Goal: Find specific page/section: Find specific page/section

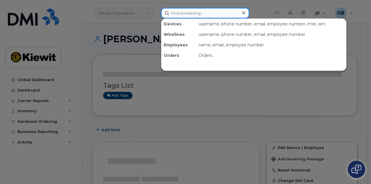
click at [196, 11] on input at bounding box center [205, 13] width 88 height 10
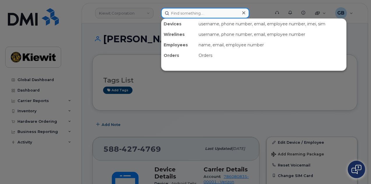
paste input "565283"
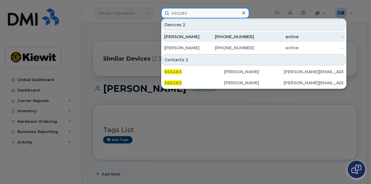
type input "565283"
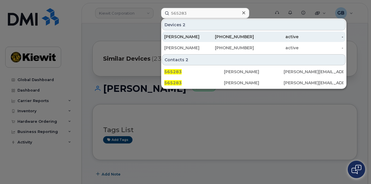
click at [212, 36] on div "[PHONE_NUMBER]" at bounding box center [231, 37] width 45 height 6
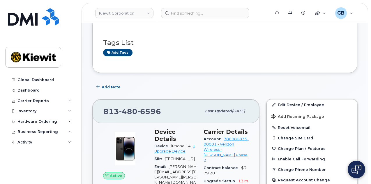
scroll to position [87, 0]
drag, startPoint x: 160, startPoint y: 111, endPoint x: 104, endPoint y: 114, distance: 56.3
click at [104, 114] on div "[PHONE_NUMBER]" at bounding box center [152, 111] width 98 height 12
copy span "[PHONE_NUMBER]"
drag, startPoint x: 190, startPoint y: 138, endPoint x: 171, endPoint y: 137, distance: 19.2
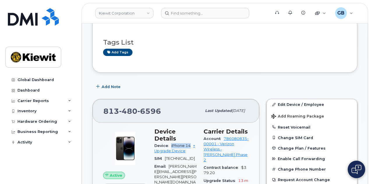
click at [171, 142] on div "Device iPhone 14 + Upgrade Device" at bounding box center [175, 148] width 42 height 13
copy span "iPhone 14"
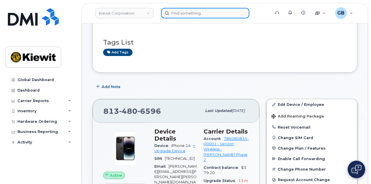
click at [176, 12] on input at bounding box center [205, 13] width 88 height 10
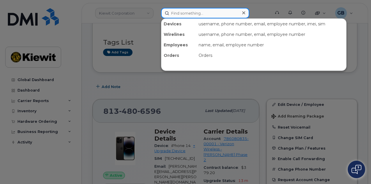
paste input "565283"
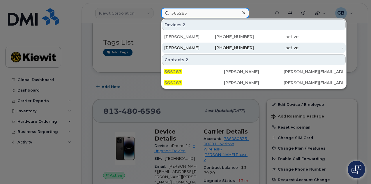
type input "565283"
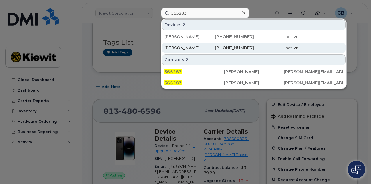
click at [208, 47] on div "[PERSON_NAME]" at bounding box center [186, 48] width 45 height 6
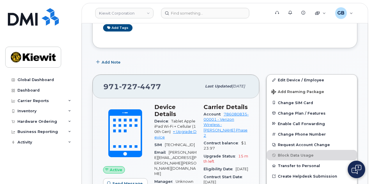
scroll to position [137, 0]
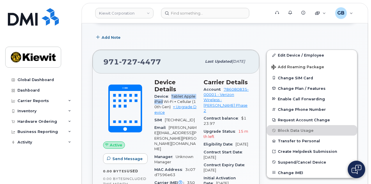
drag, startPoint x: 172, startPoint y: 88, endPoint x: 161, endPoint y: 94, distance: 12.4
click at [161, 94] on span "Tablet Apple iPad Wi-Fi + Cellular (10th Gen)" at bounding box center [175, 101] width 42 height 15
copy span "Tablet Apple iPad"
drag, startPoint x: 192, startPoint y: 93, endPoint x: 166, endPoint y: 100, distance: 27.4
click at [166, 100] on span "Tablet Apple iPad Wi-Fi + Cellular (10th Gen)" at bounding box center [175, 101] width 42 height 15
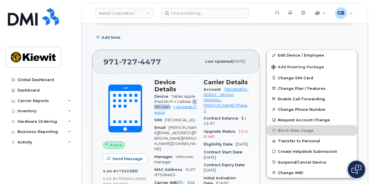
copy span "10th Gen"
